Goal: Information Seeking & Learning: Learn about a topic

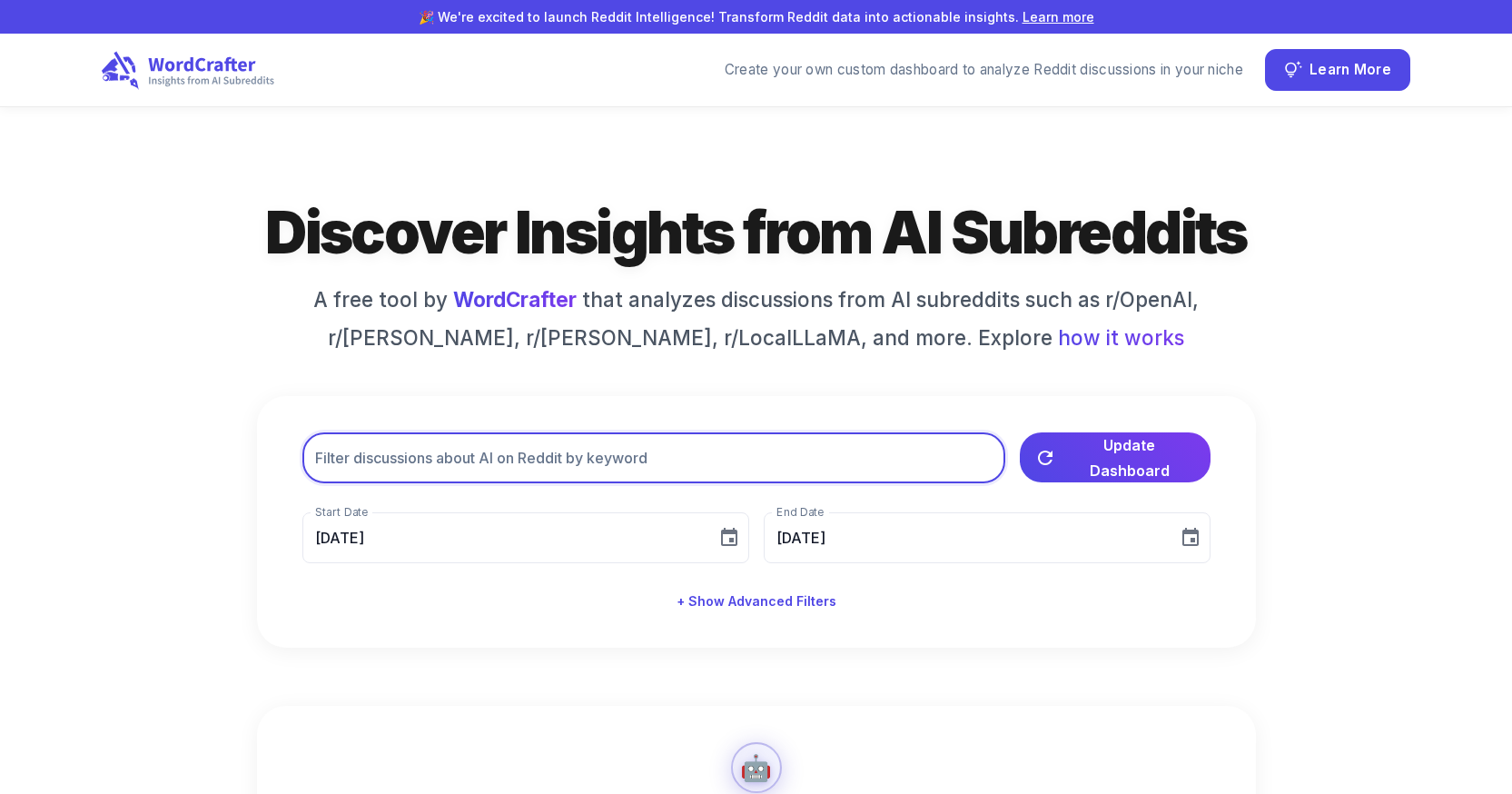
click at [590, 451] on body "🎉 We're excited to launch Reddit Intelligence! Transform Reddit data into actio…" at bounding box center [756, 728] width 1512 height 1456
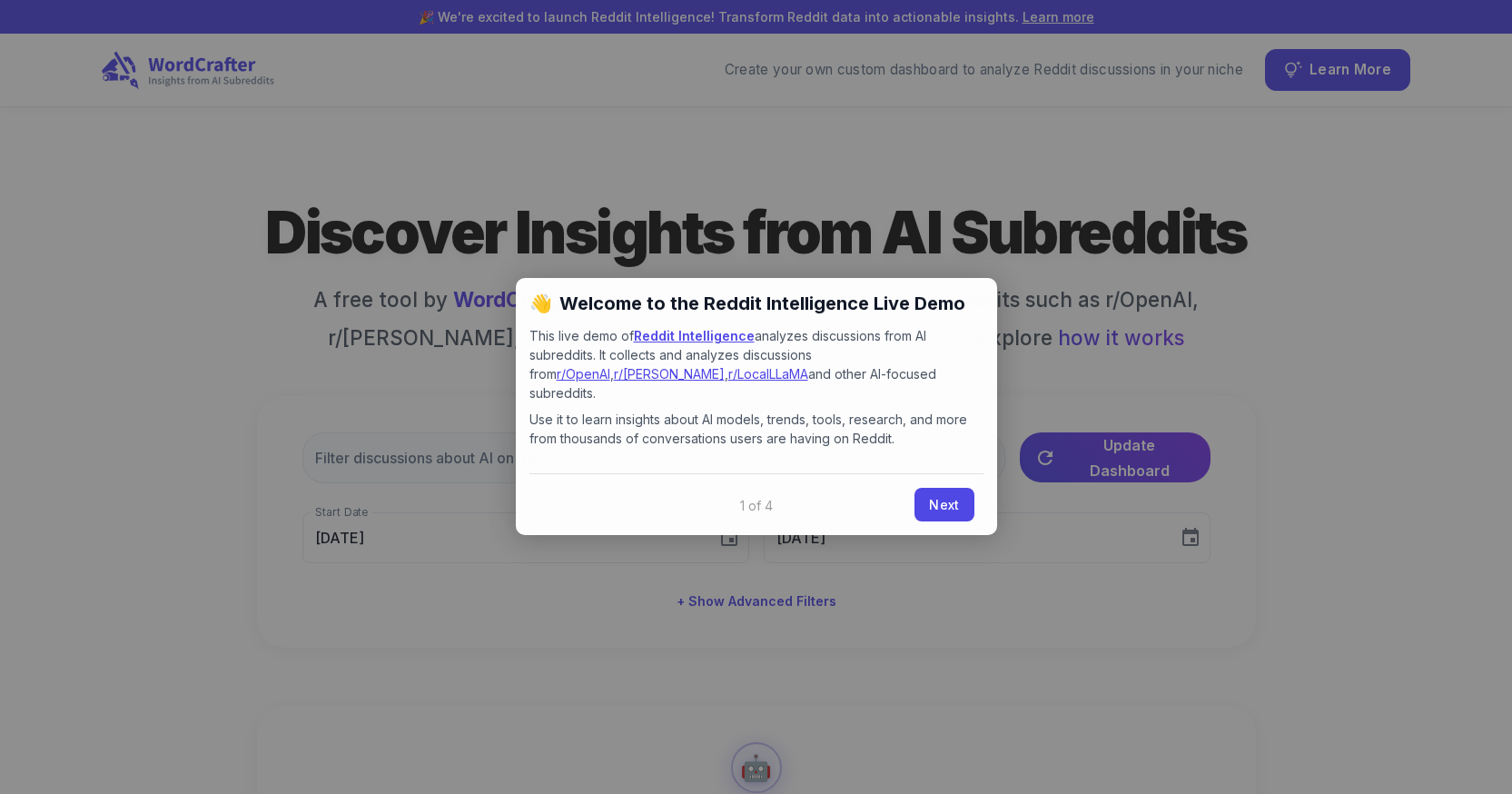
click at [933, 490] on link "Next" at bounding box center [944, 504] width 59 height 34
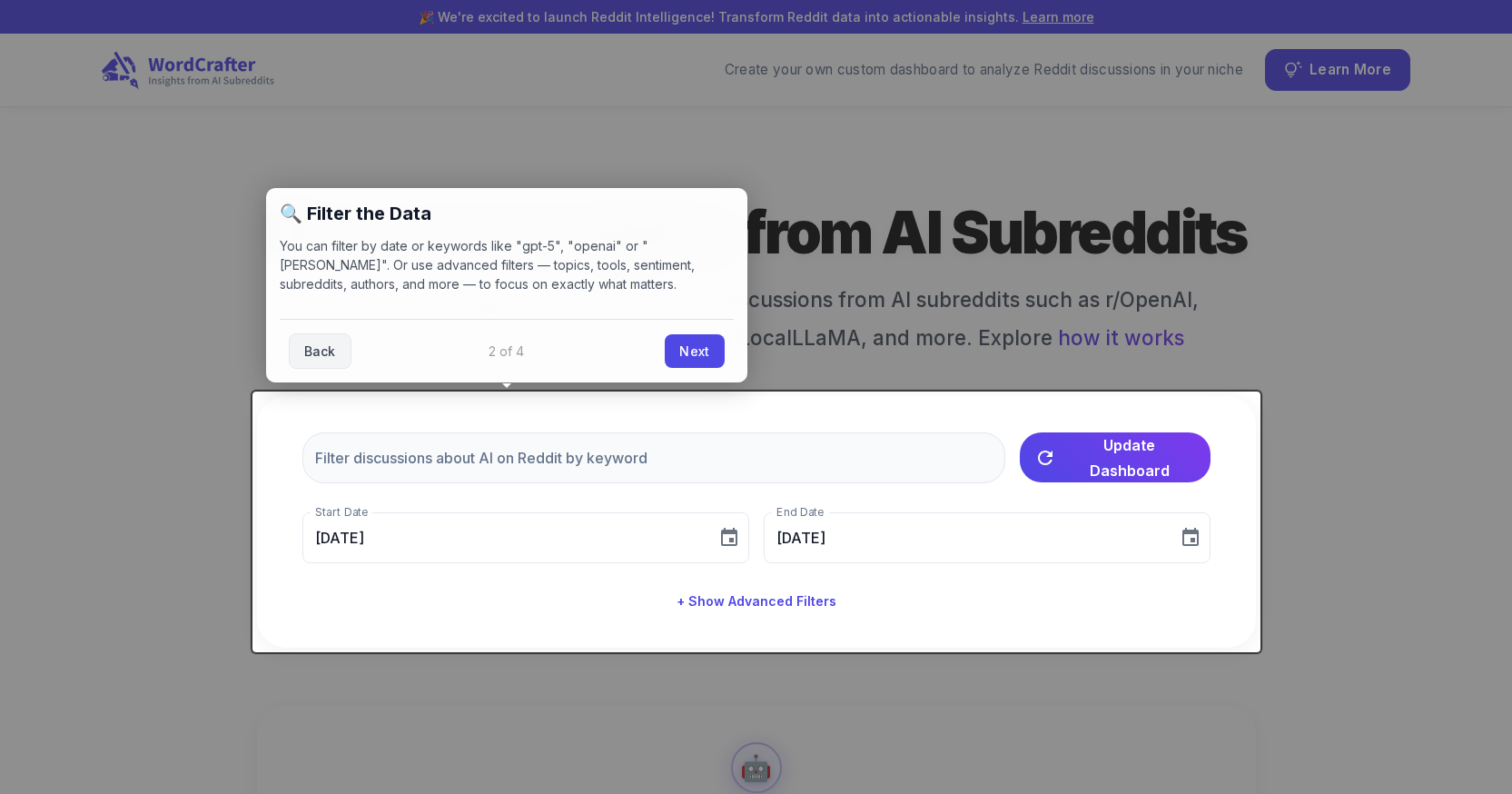
click at [843, 274] on div at bounding box center [756, 397] width 1512 height 794
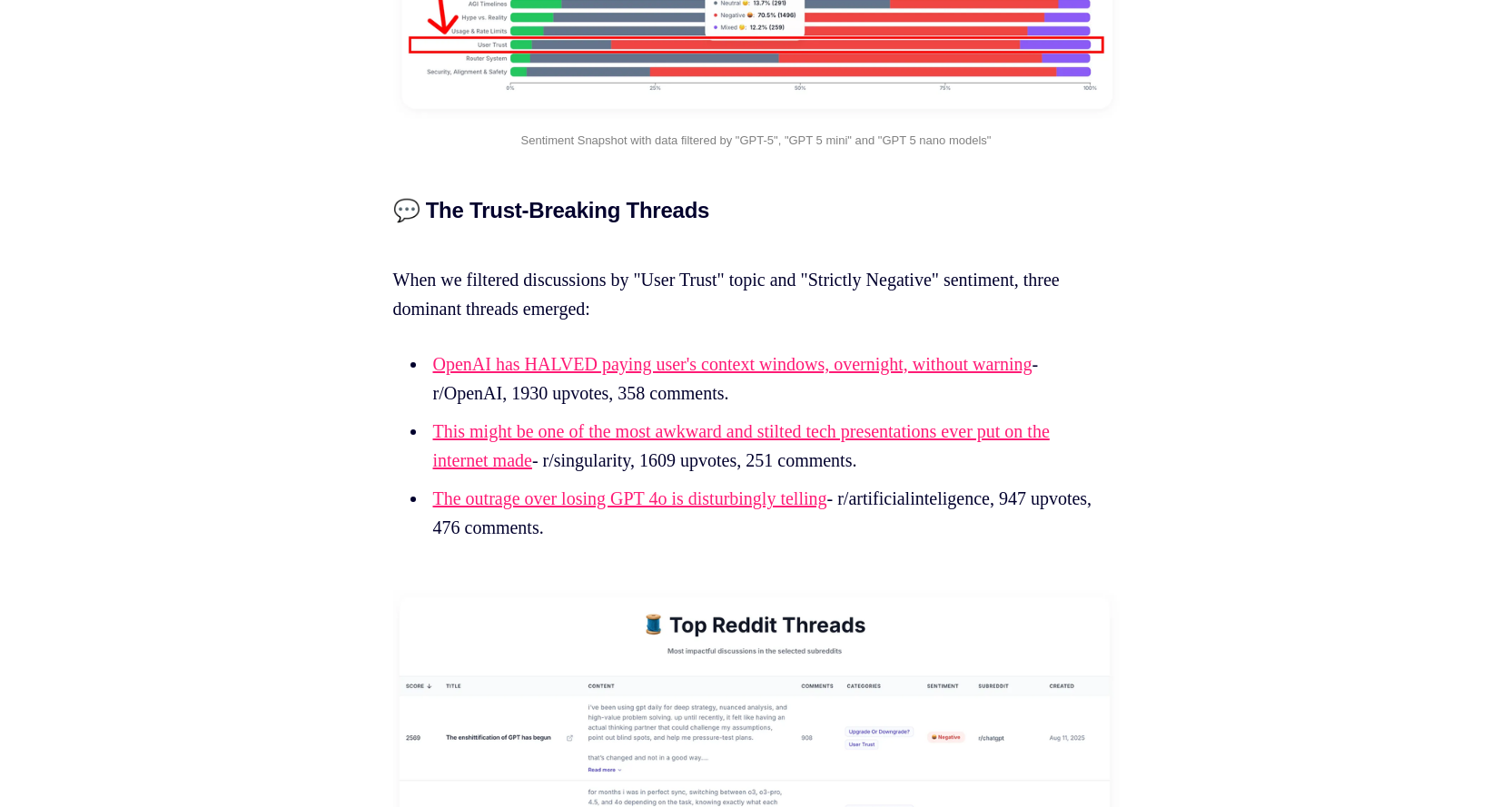
scroll to position [8716, 0]
